Goal: Task Accomplishment & Management: Manage account settings

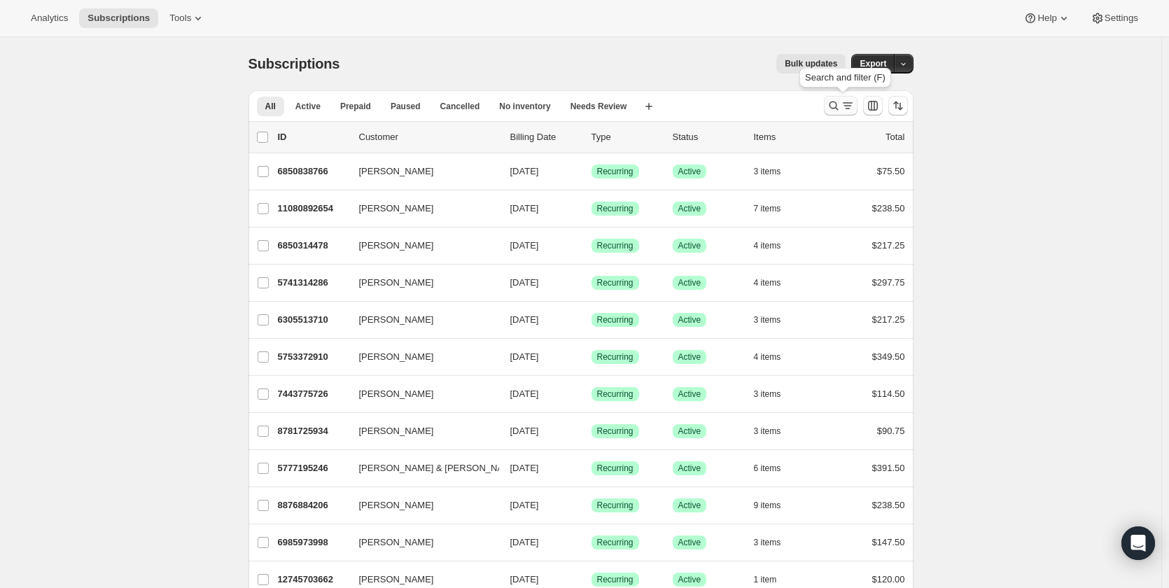
click at [833, 106] on icon "Search and filter results" at bounding box center [833, 106] width 9 height 9
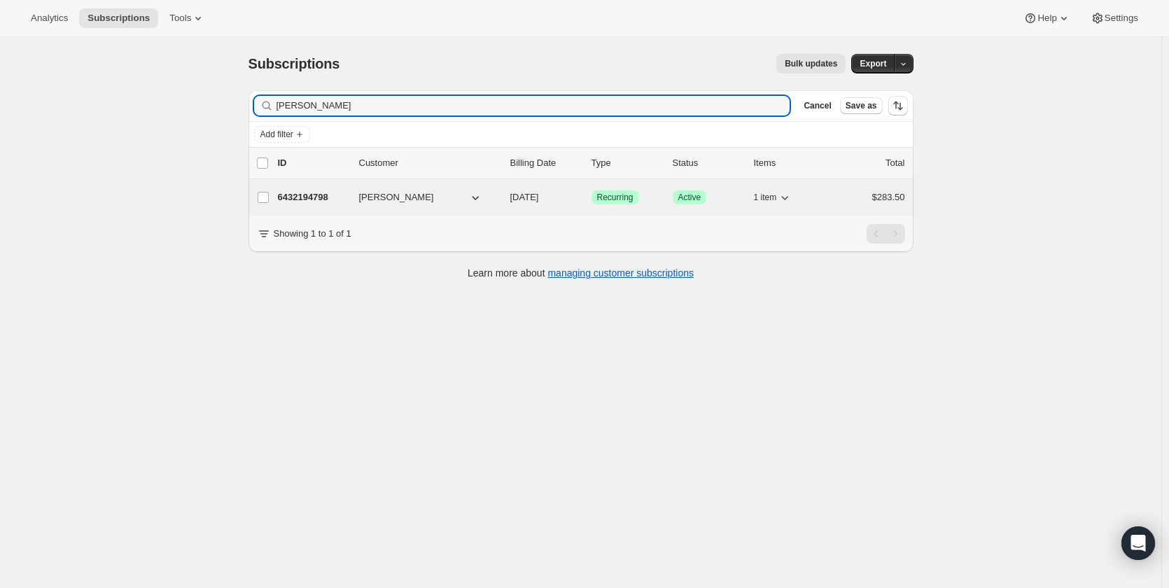
type input "lance"
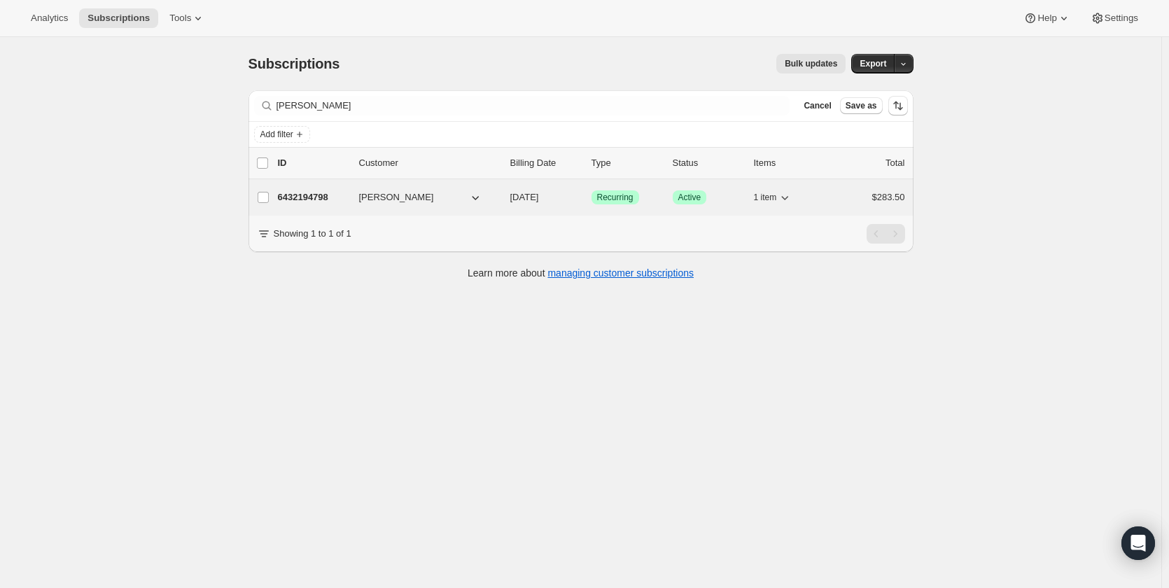
click at [400, 200] on span "Lance Collins" at bounding box center [396, 197] width 75 height 14
click at [377, 195] on span "Lance Collins" at bounding box center [396, 197] width 75 height 14
click at [307, 195] on p "6432194798" at bounding box center [313, 197] width 70 height 14
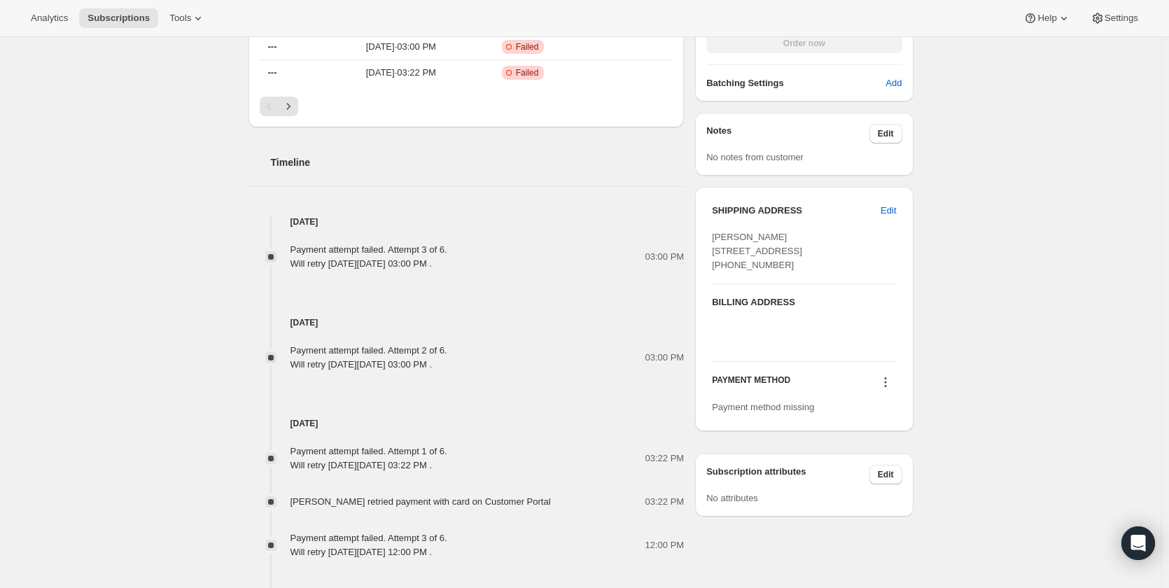
scroll to position [560, 0]
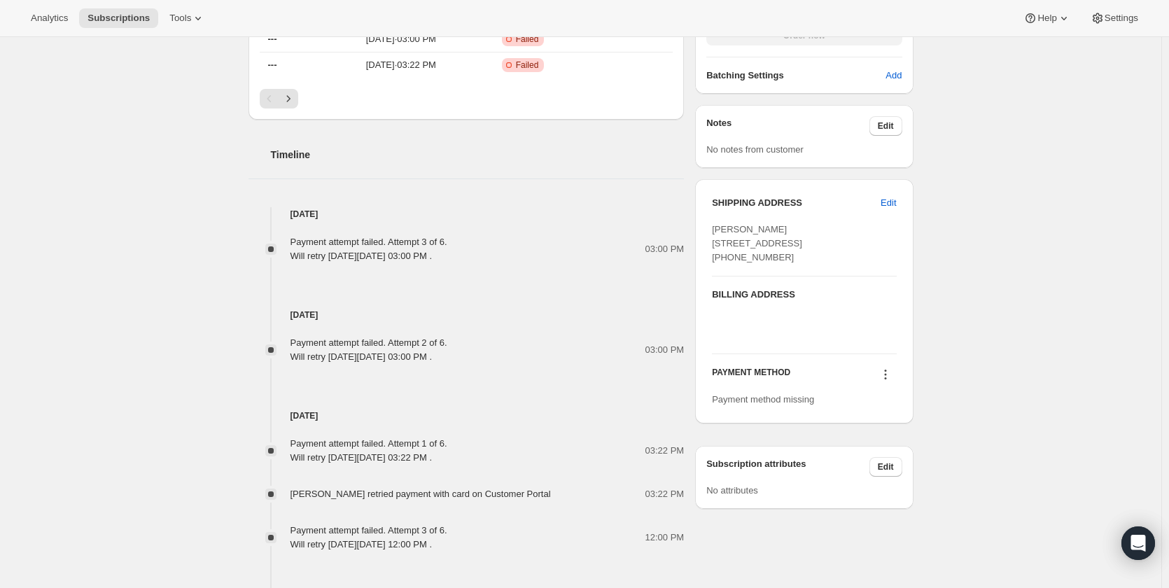
click at [886, 382] on icon at bounding box center [886, 375] width 14 height 14
click at [891, 450] on span "Add credit card" at bounding box center [871, 452] width 61 height 11
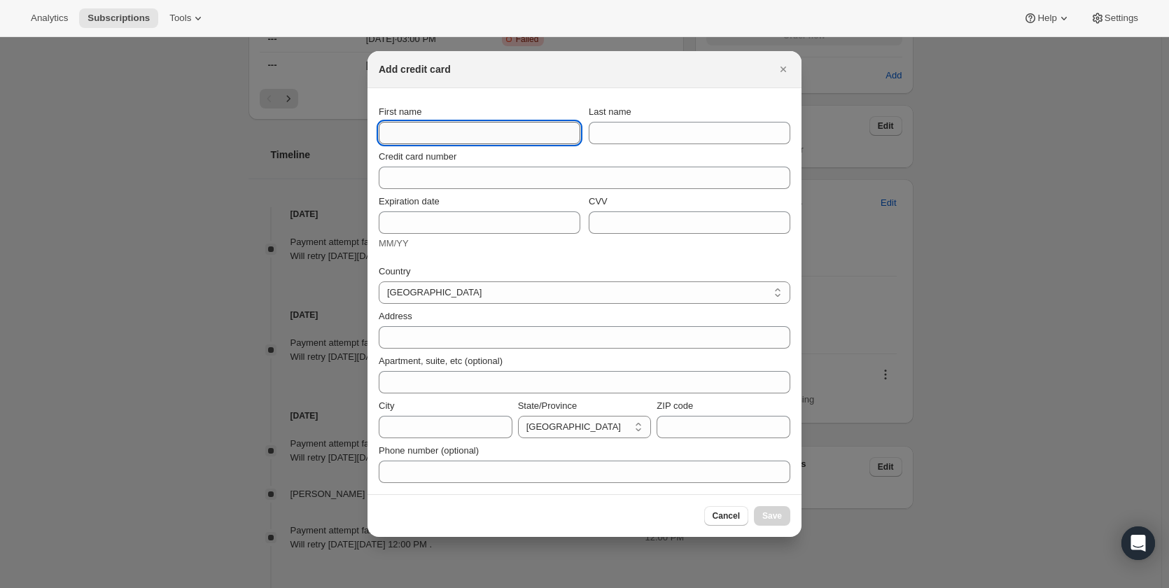
click at [433, 132] on input "First name" at bounding box center [480, 133] width 202 height 22
type input "[PERSON_NAME]"
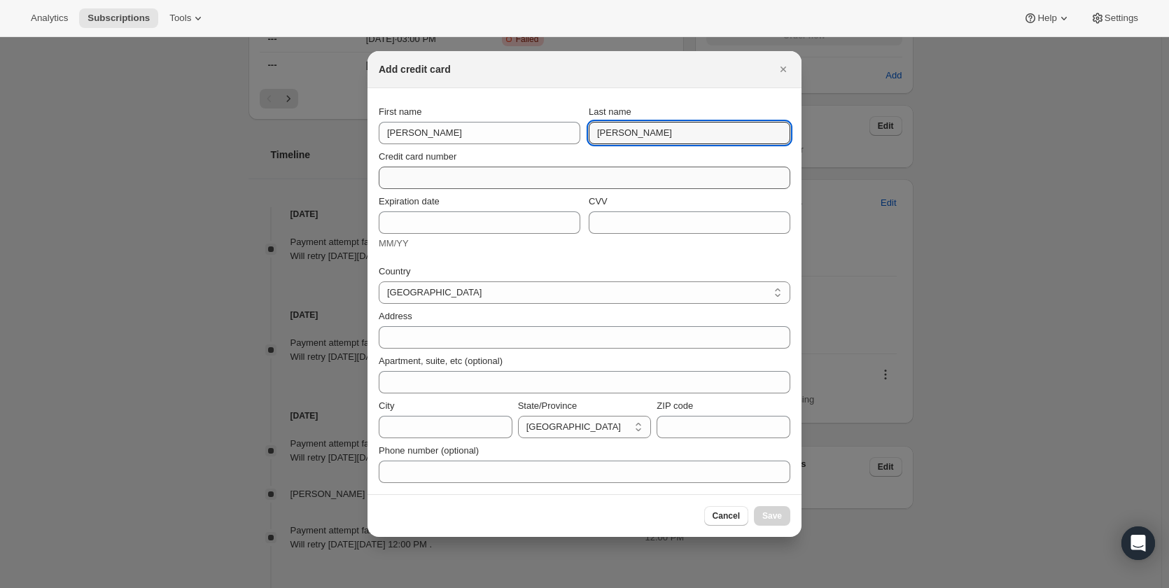
type input "[PERSON_NAME]"
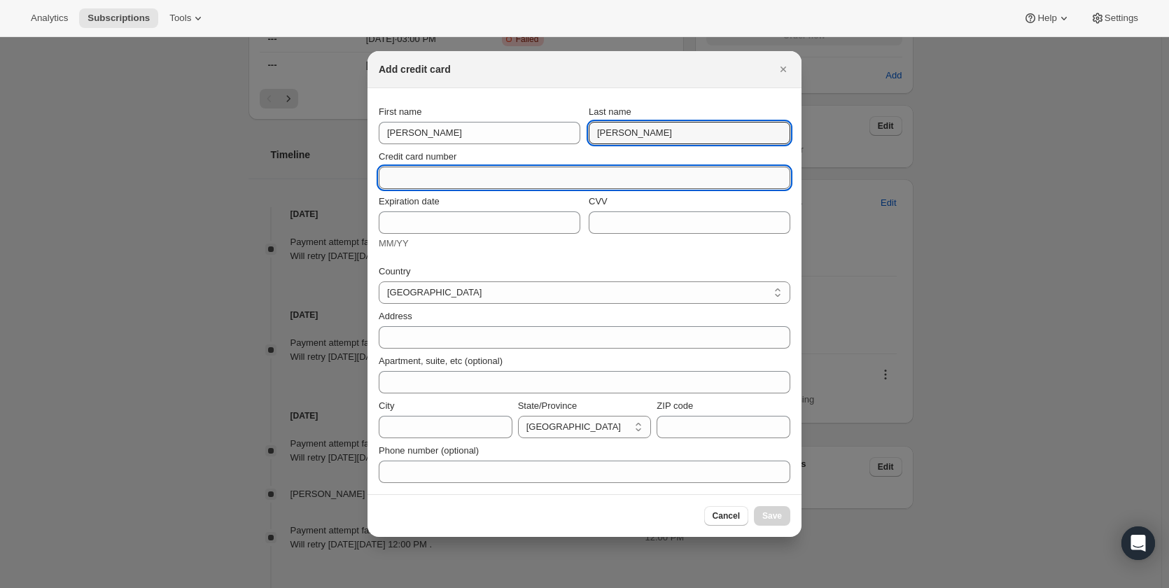
click at [417, 172] on input "Credit card number" at bounding box center [579, 178] width 401 height 22
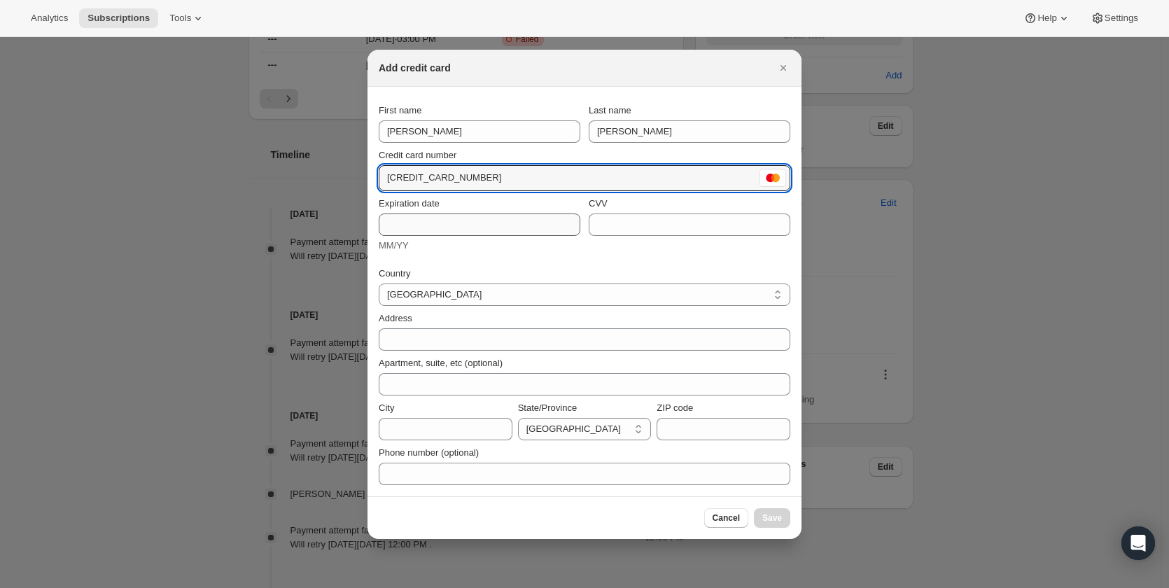
type input "5163 2020 3936 6897"
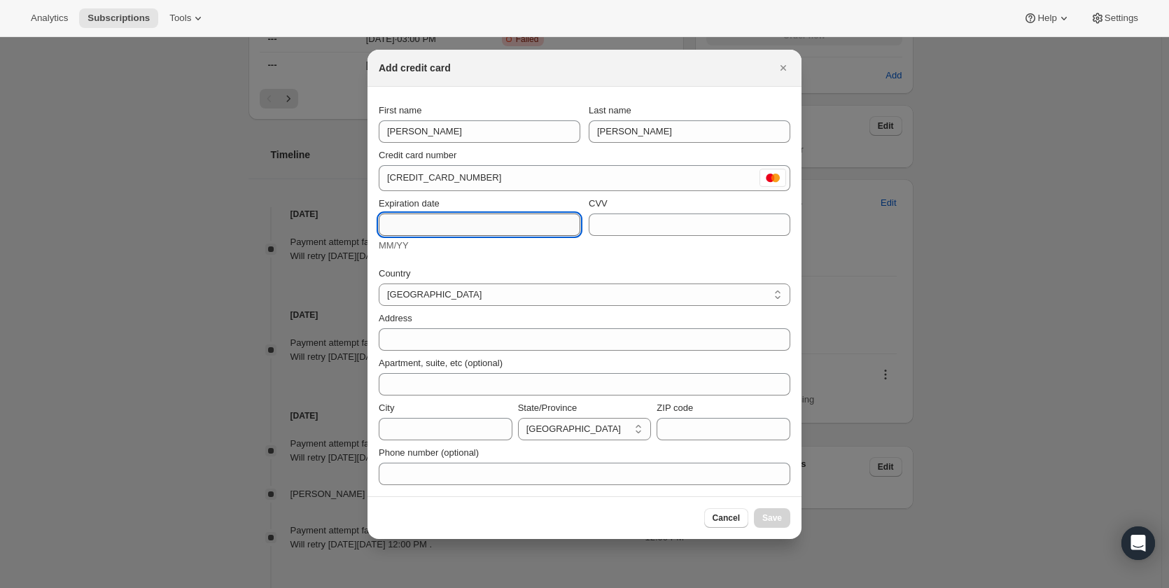
click at [413, 229] on input "Expiration date" at bounding box center [480, 225] width 202 height 22
type input "05/29"
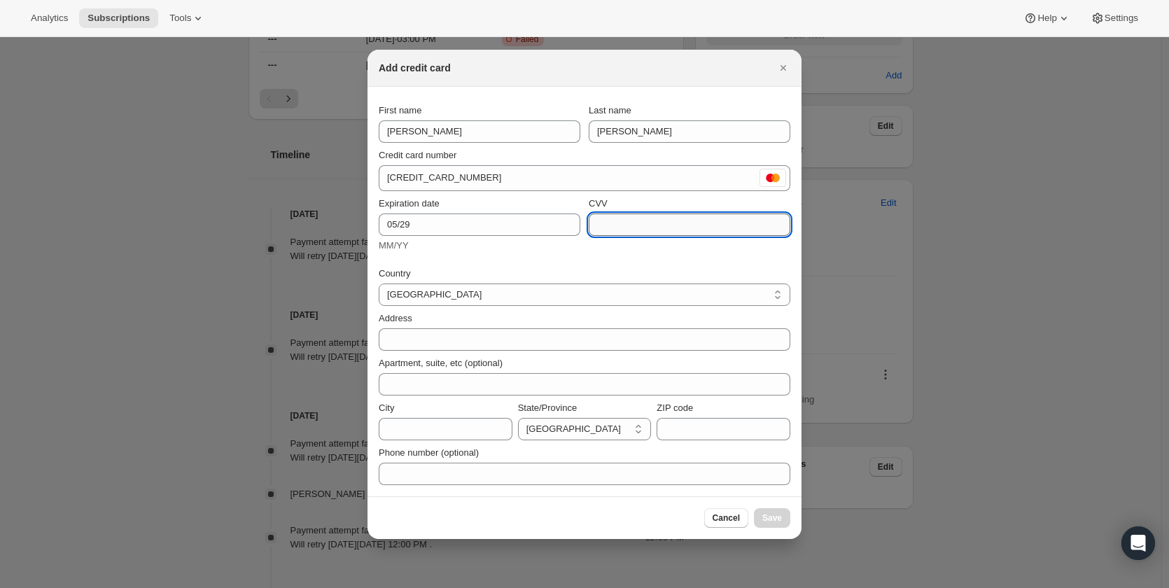
click at [650, 216] on input "CVV" at bounding box center [690, 225] width 202 height 22
type input "498"
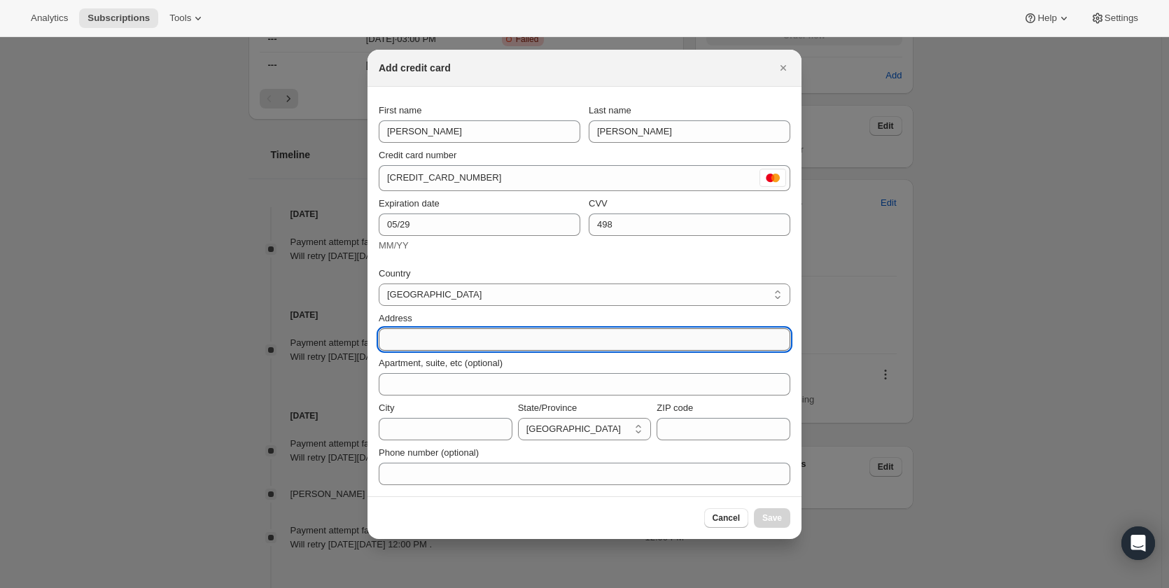
click at [564, 342] on input "Address" at bounding box center [585, 339] width 412 height 22
type input "5 Pelican rise"
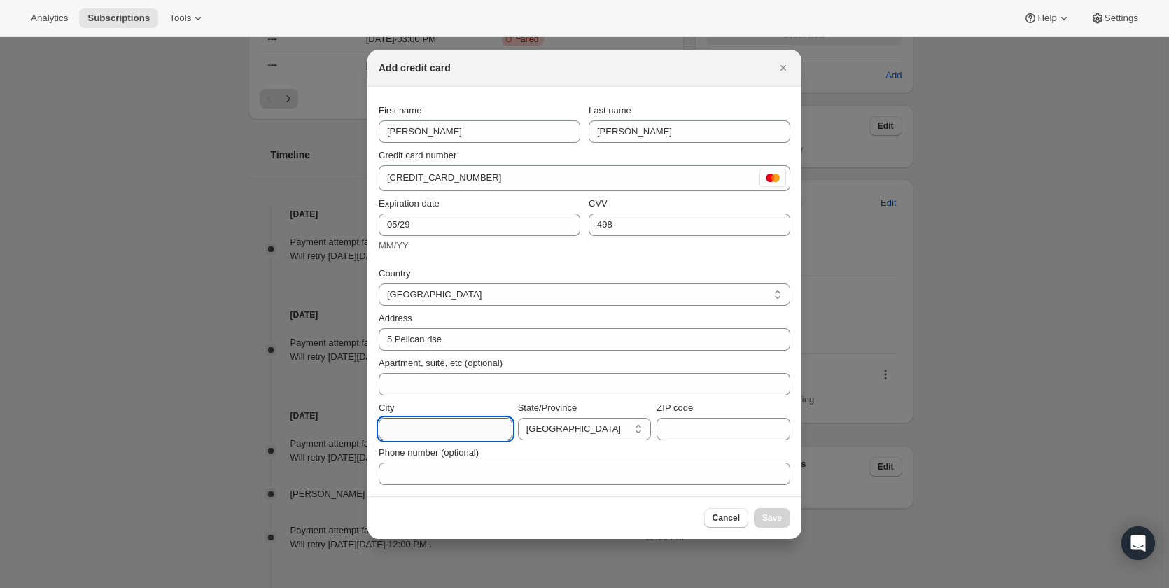
click at [417, 425] on input "City" at bounding box center [446, 429] width 134 height 22
type input "Augusta"
click at [675, 428] on input "ZIP code" at bounding box center [724, 429] width 134 height 22
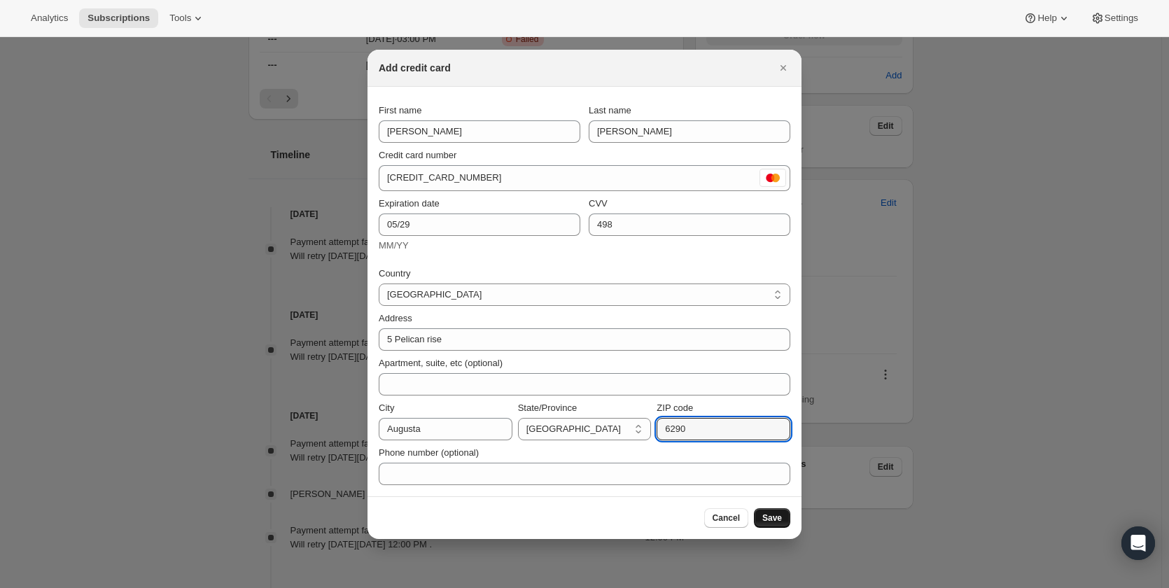
type input "6290"
click at [777, 515] on span "Save" at bounding box center [773, 518] width 20 height 11
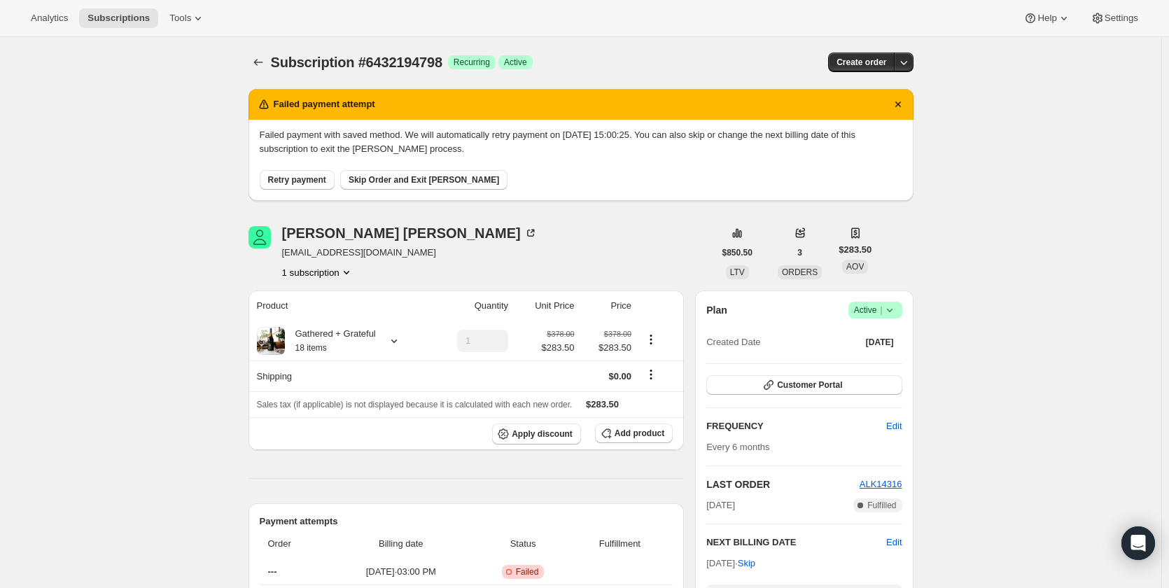
scroll to position [0, 0]
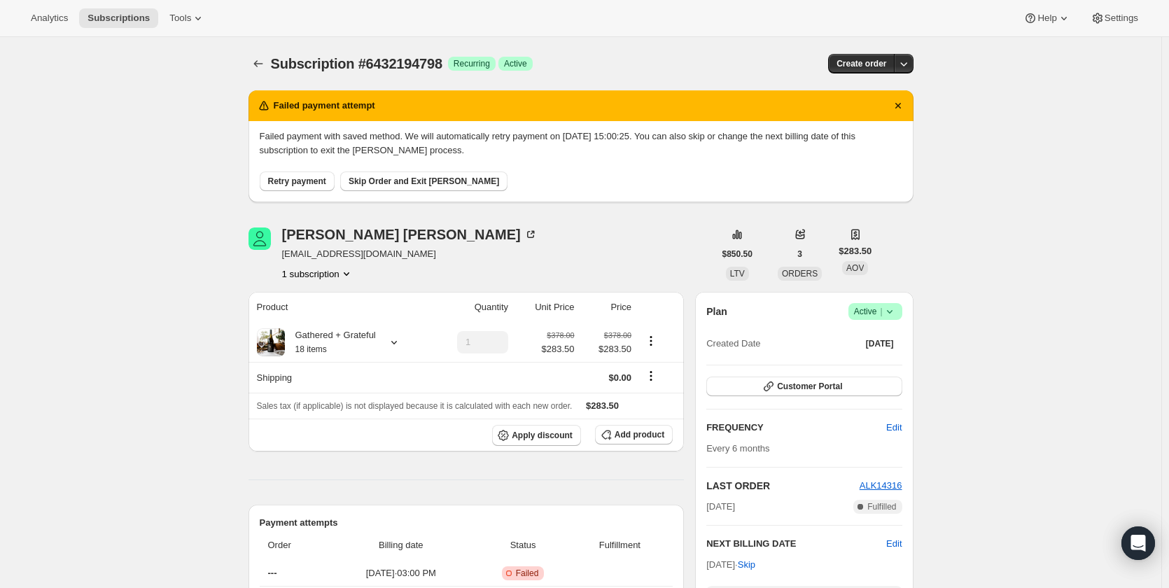
click at [319, 182] on span "Retry payment" at bounding box center [297, 181] width 58 height 11
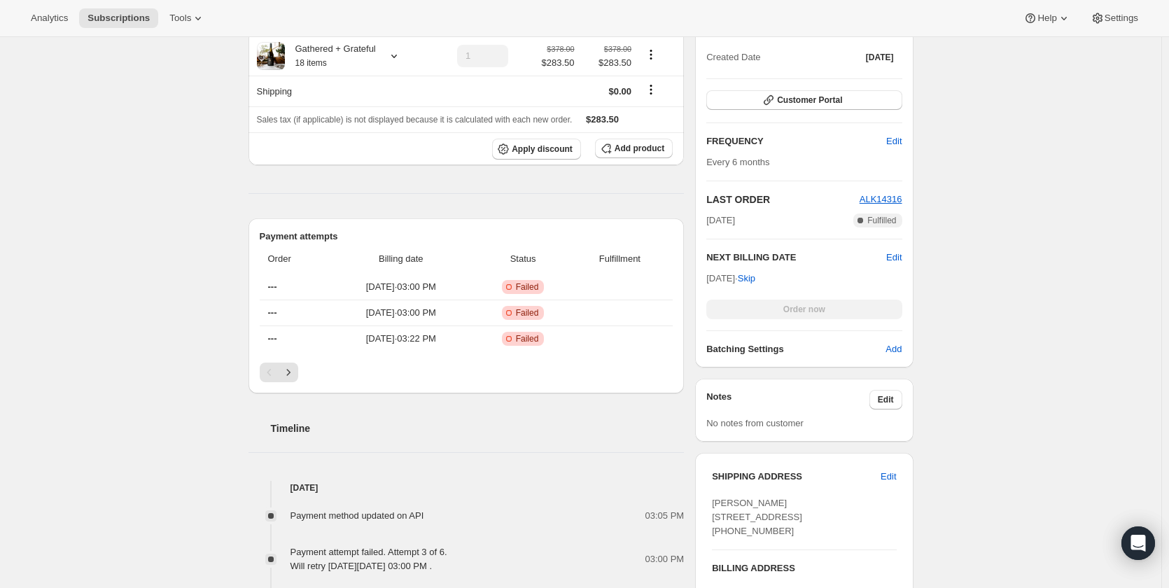
scroll to position [140, 0]
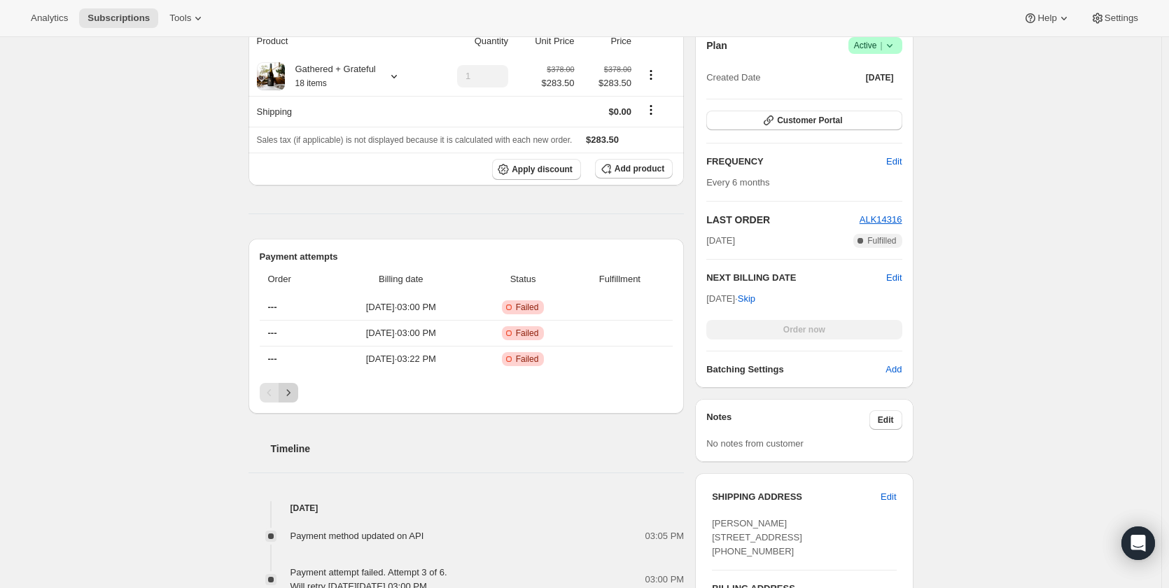
click at [295, 391] on icon "Next" at bounding box center [288, 393] width 14 height 14
click at [269, 394] on icon "Previous" at bounding box center [270, 393] width 14 height 14
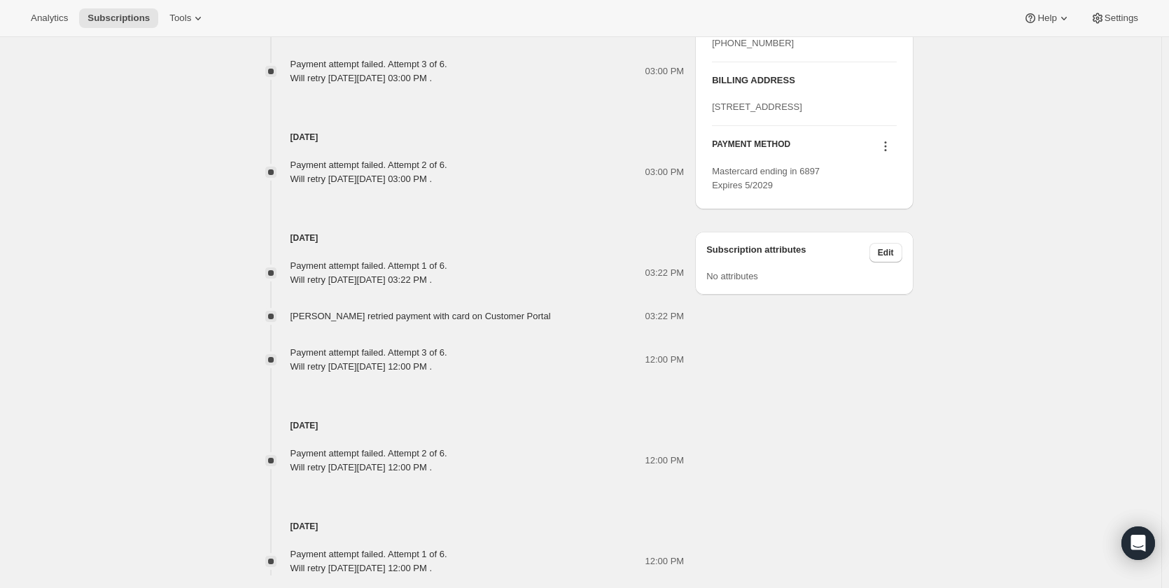
scroll to position [720, 0]
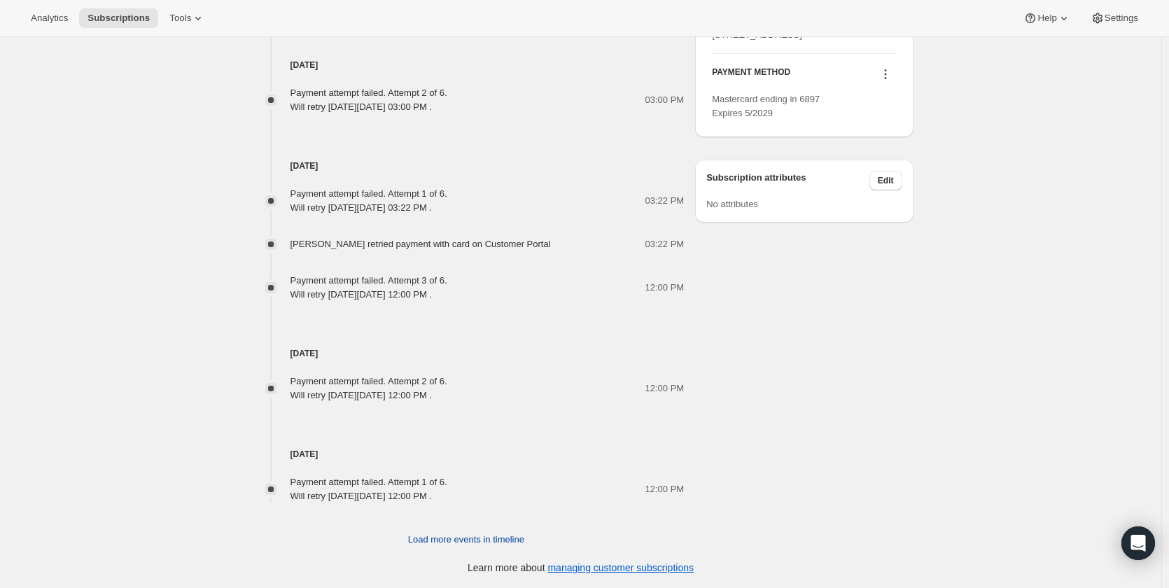
click at [485, 547] on button "Load more events in timeline" at bounding box center [466, 540] width 133 height 22
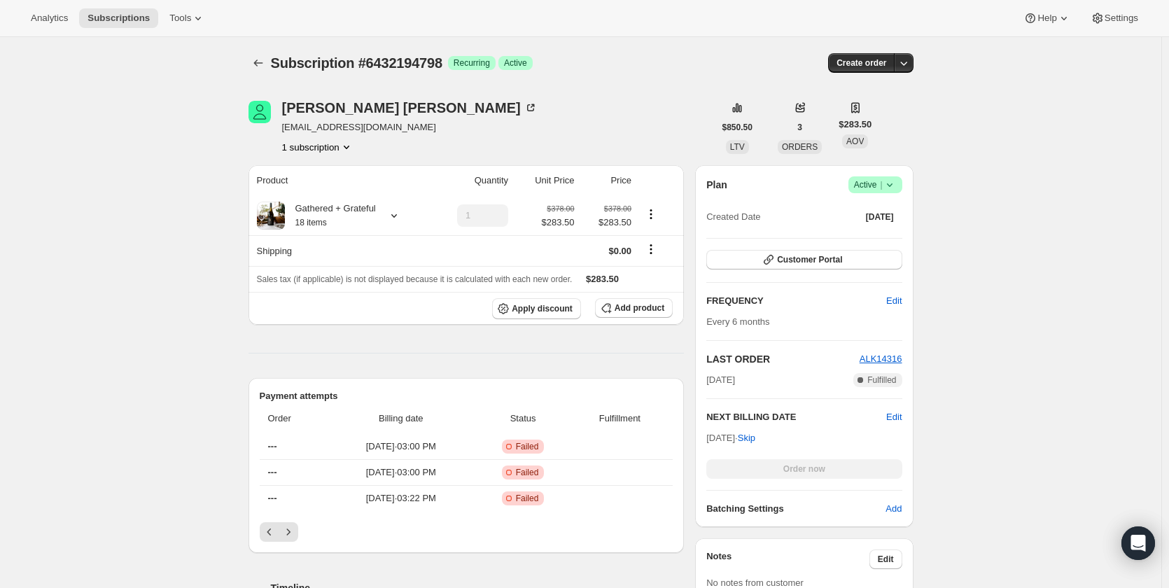
scroll to position [0, 0]
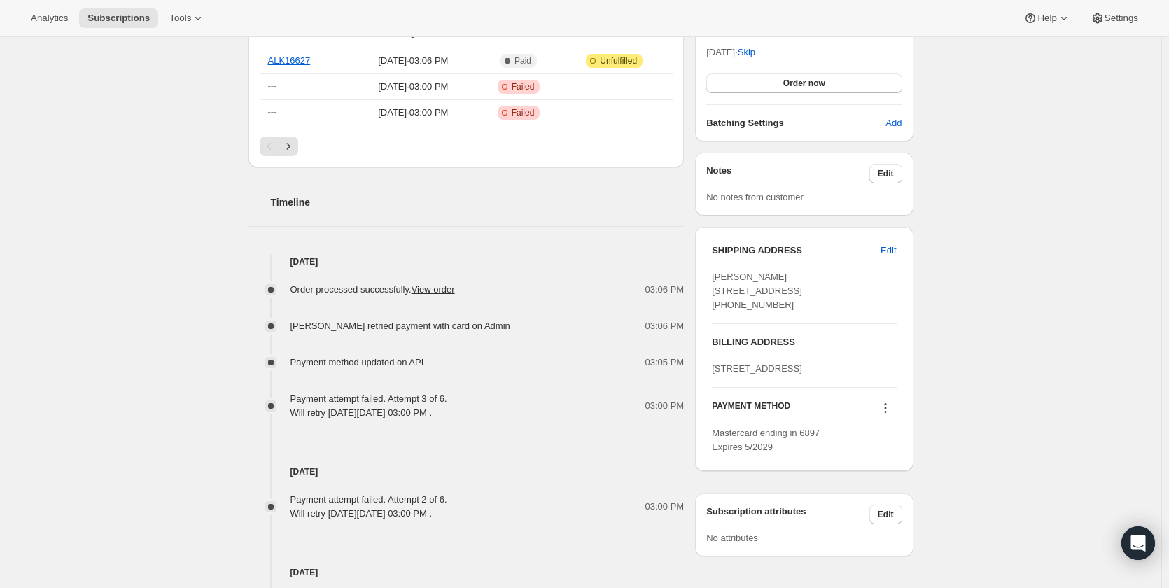
scroll to position [420, 0]
